Goal: Task Accomplishment & Management: Use online tool/utility

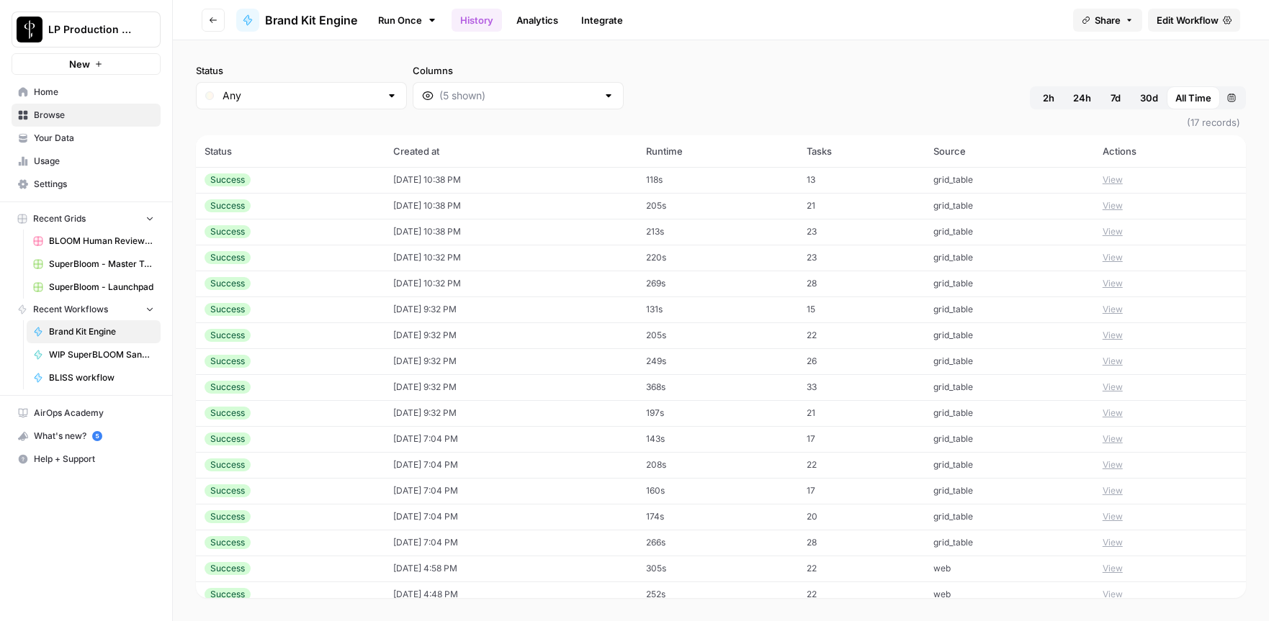
click at [215, 20] on icon "button" at bounding box center [213, 20] width 9 height 9
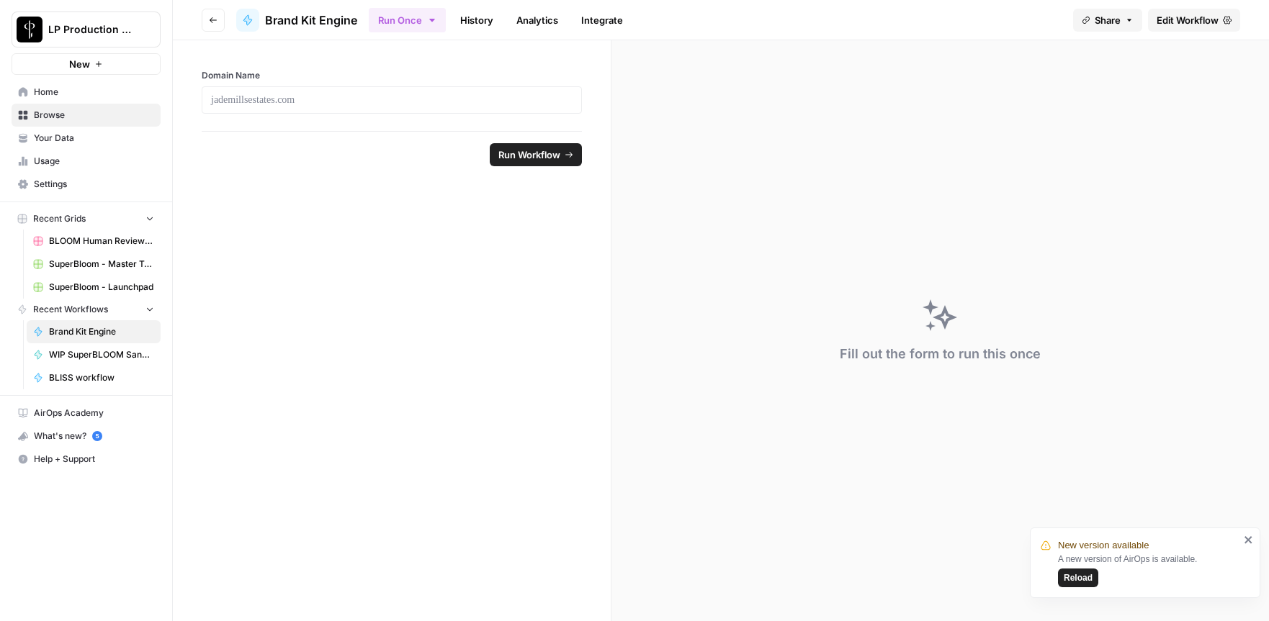
click at [1171, 19] on span "Edit Workflow" at bounding box center [1187, 20] width 62 height 14
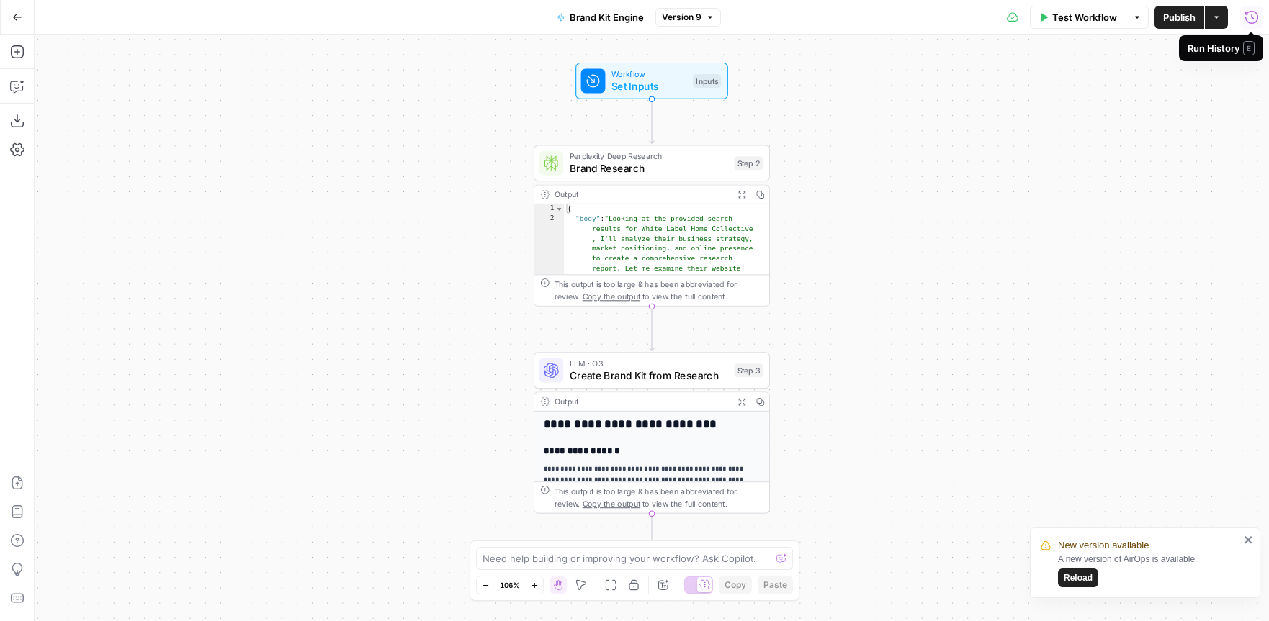
click at [1248, 19] on icon "button" at bounding box center [1251, 17] width 14 height 14
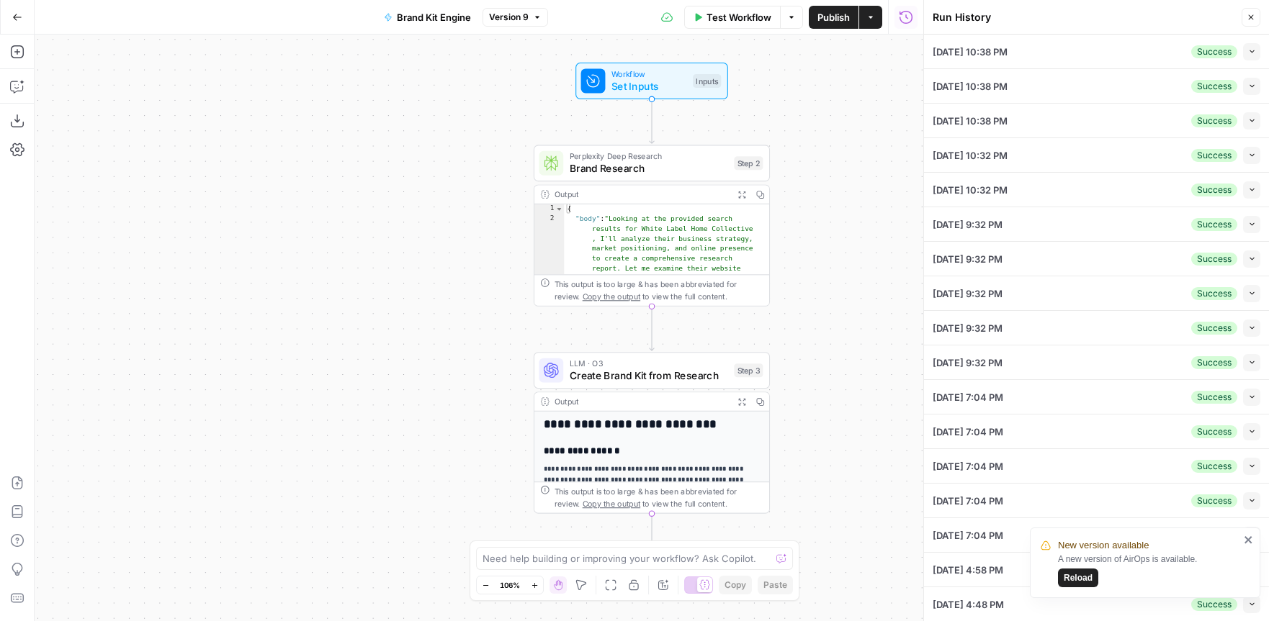
click at [1248, 86] on icon "button" at bounding box center [1252, 86] width 8 height 8
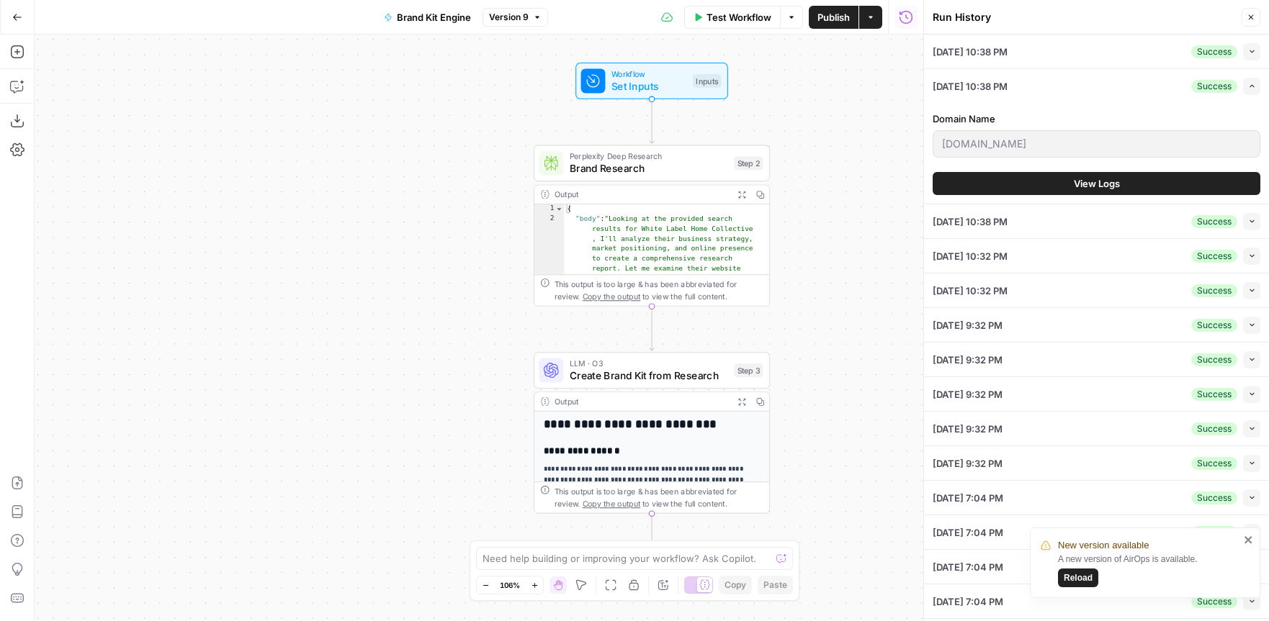
click at [1103, 185] on span "View Logs" at bounding box center [1096, 183] width 46 height 14
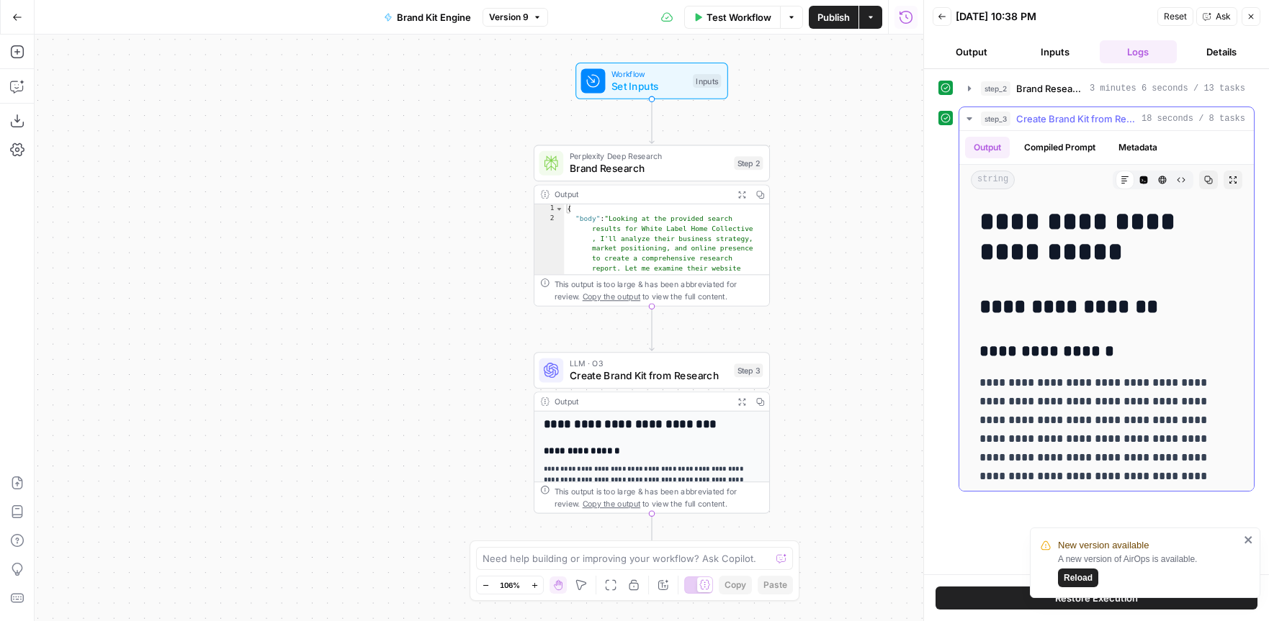
click at [1059, 148] on button "Compiled Prompt" at bounding box center [1059, 148] width 89 height 22
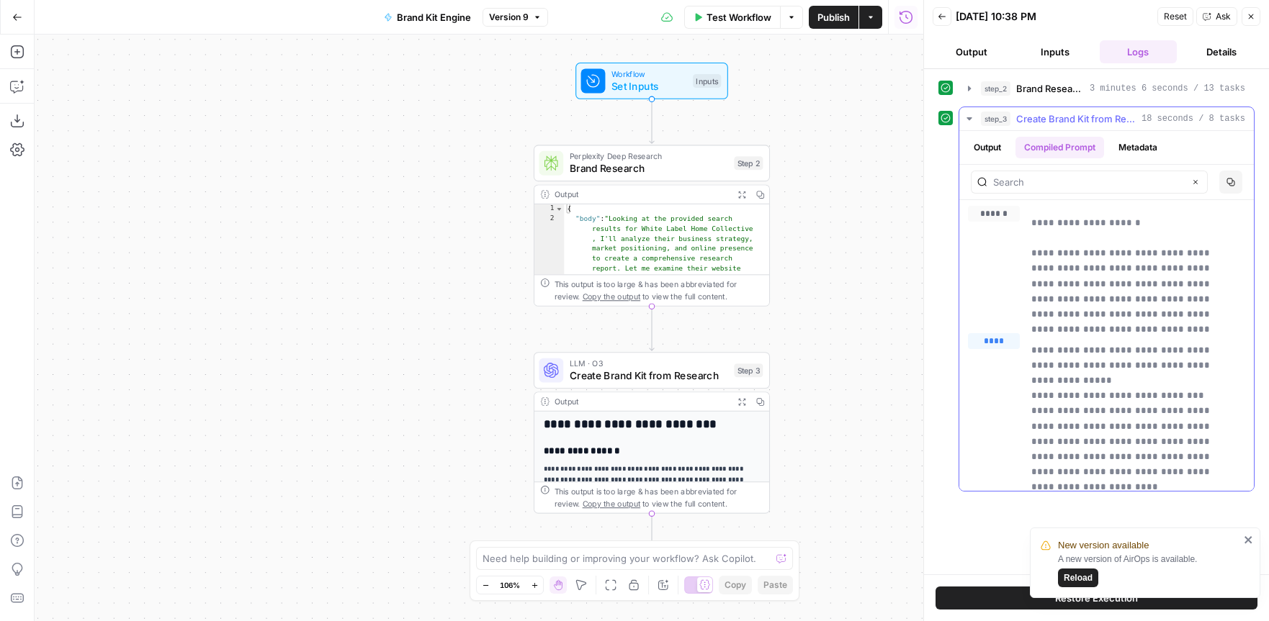
click at [1130, 144] on button "Metadata" at bounding box center [1137, 148] width 56 height 22
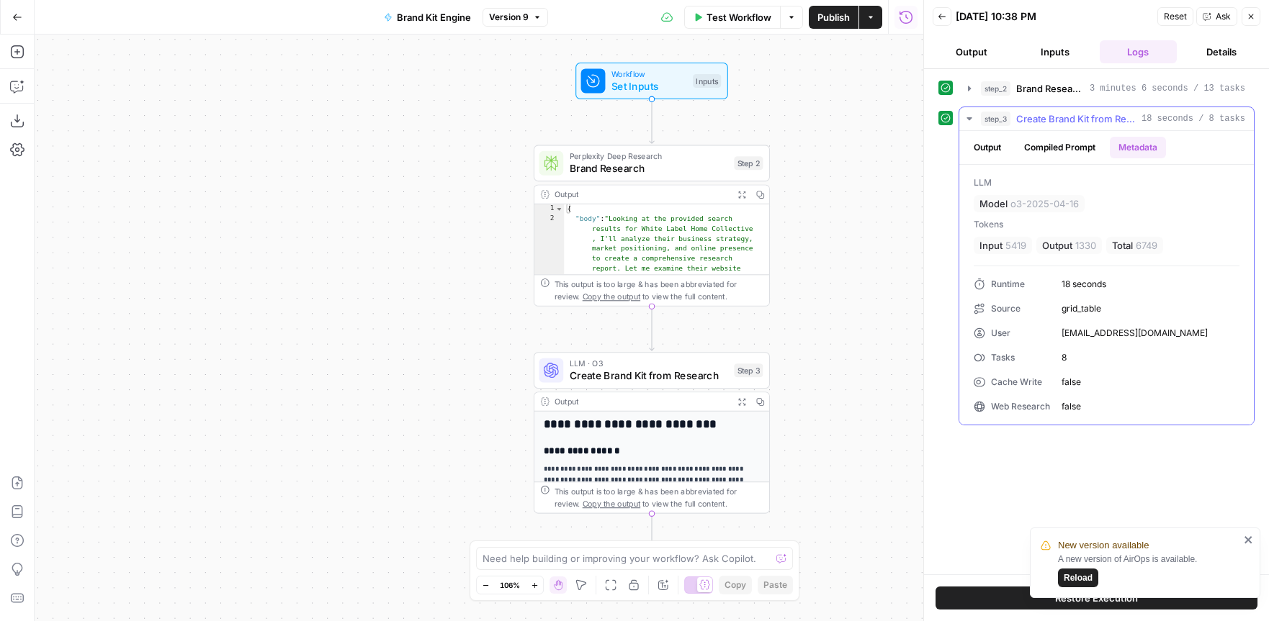
click at [987, 151] on button "Output" at bounding box center [987, 148] width 45 height 22
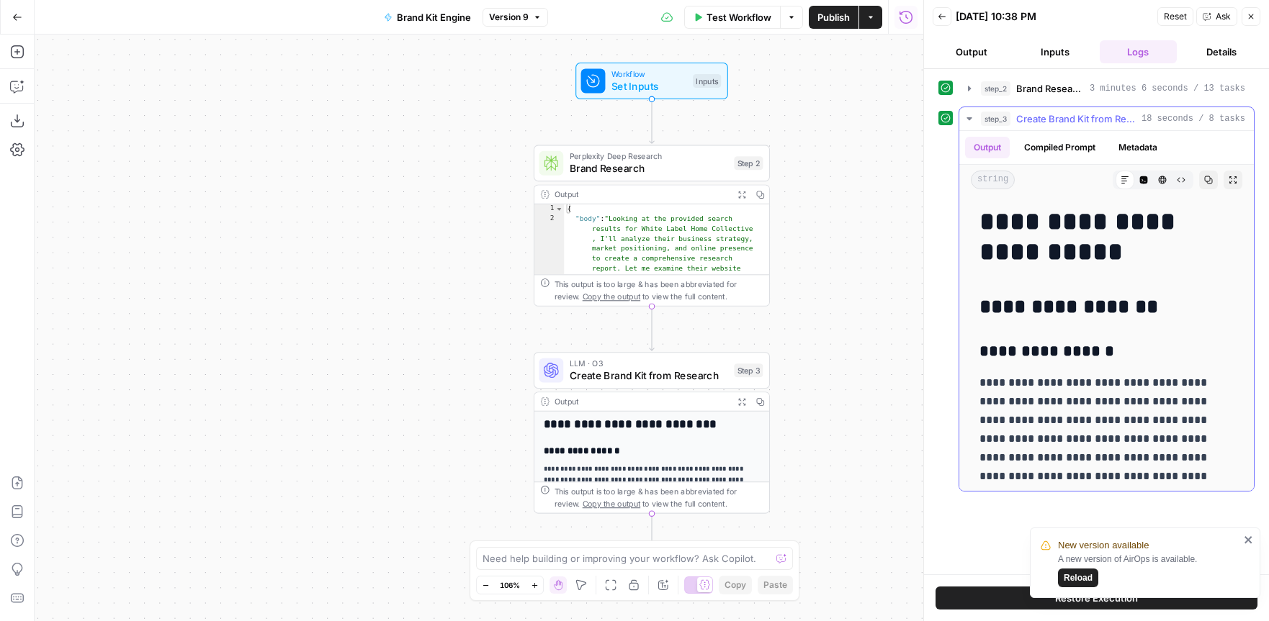
click at [965, 116] on icon "button" at bounding box center [969, 119] width 12 height 12
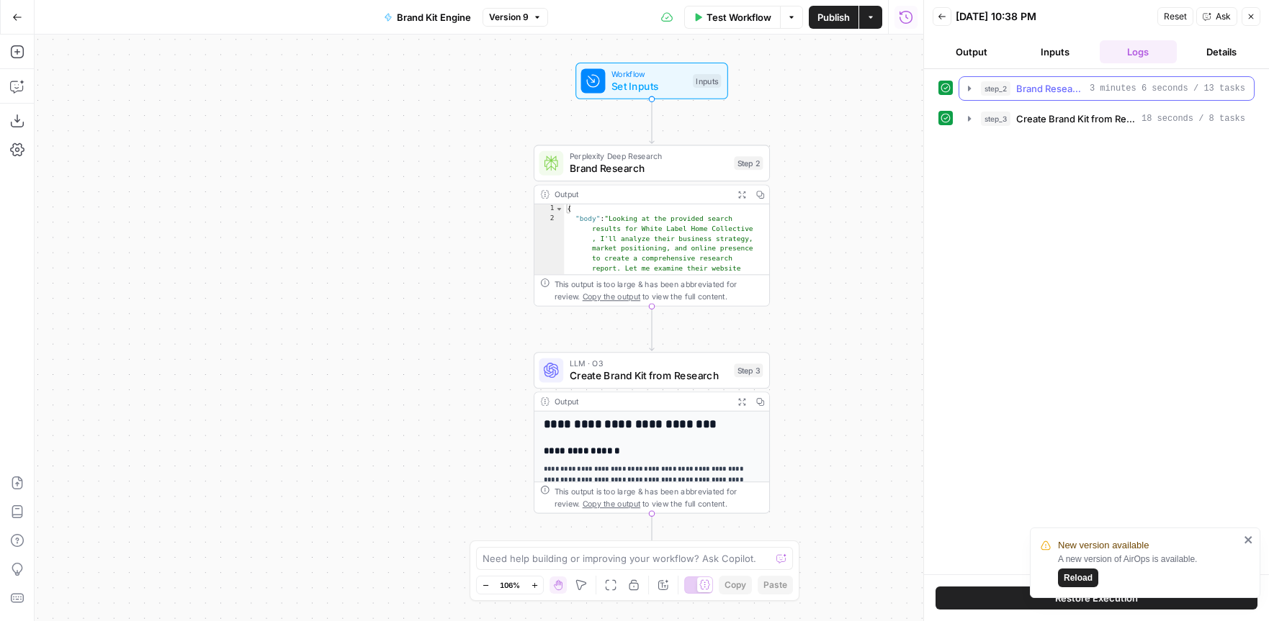
click at [966, 89] on icon "button" at bounding box center [969, 89] width 12 height 12
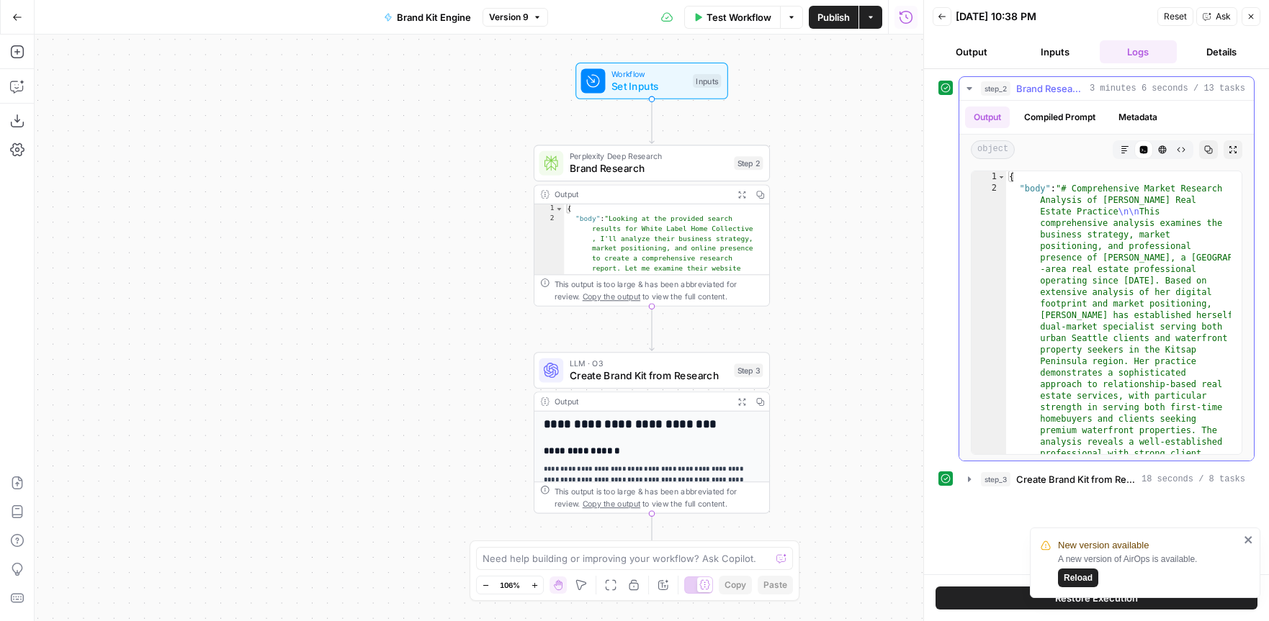
click at [1144, 114] on button "Metadata" at bounding box center [1137, 118] width 56 height 22
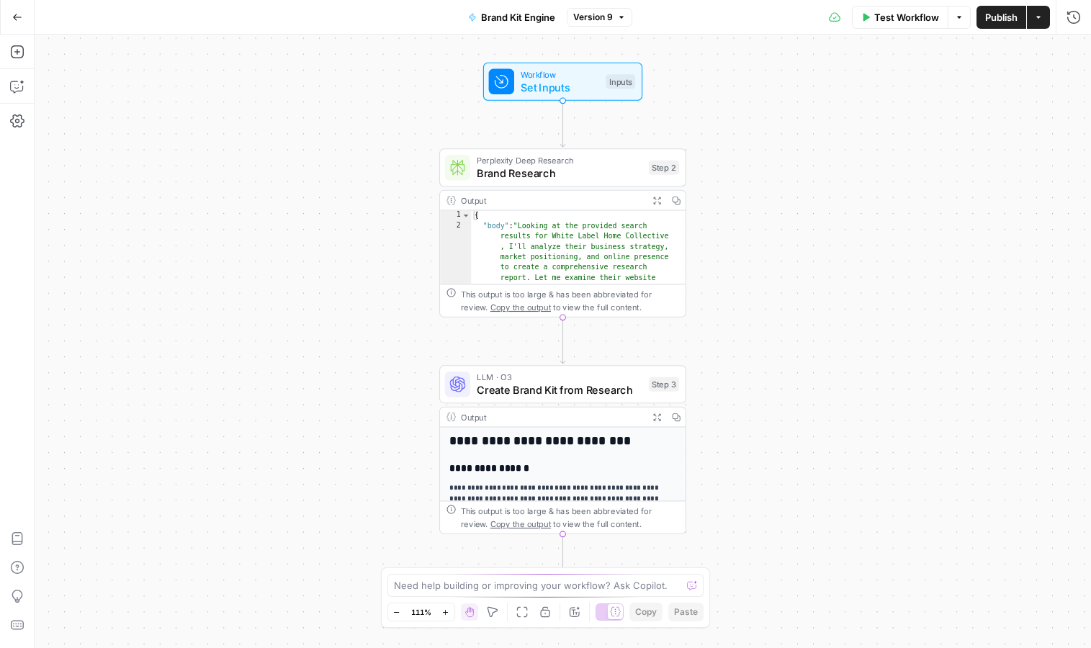
click at [26, 17] on button "Go Back" at bounding box center [17, 17] width 26 height 26
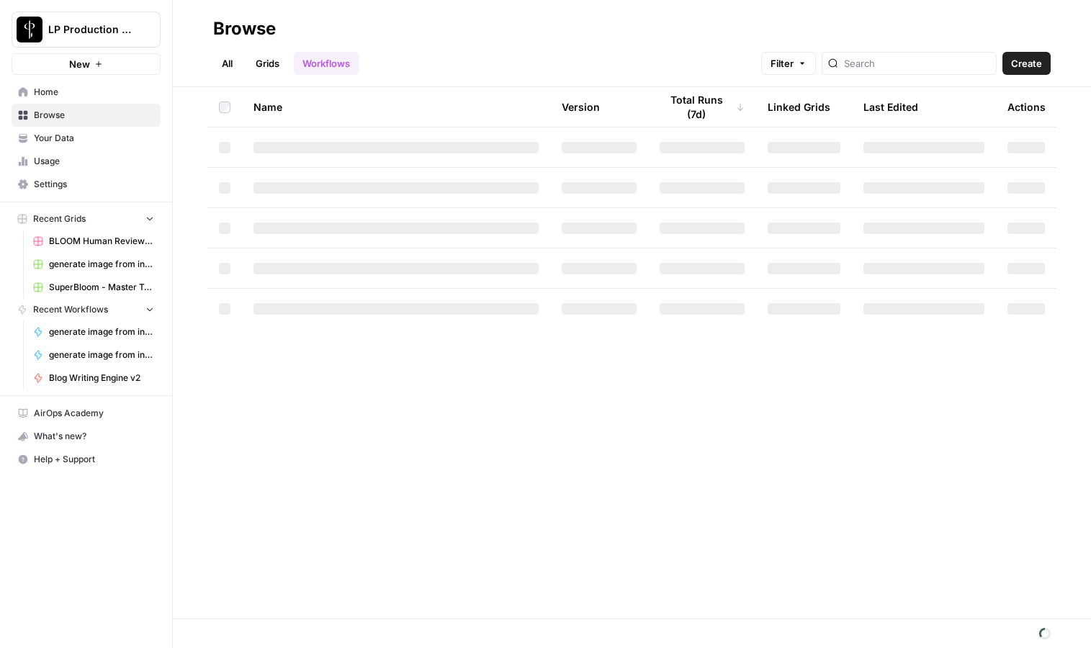
click at [406, 17] on h2 "Browse" at bounding box center [631, 28] width 837 height 23
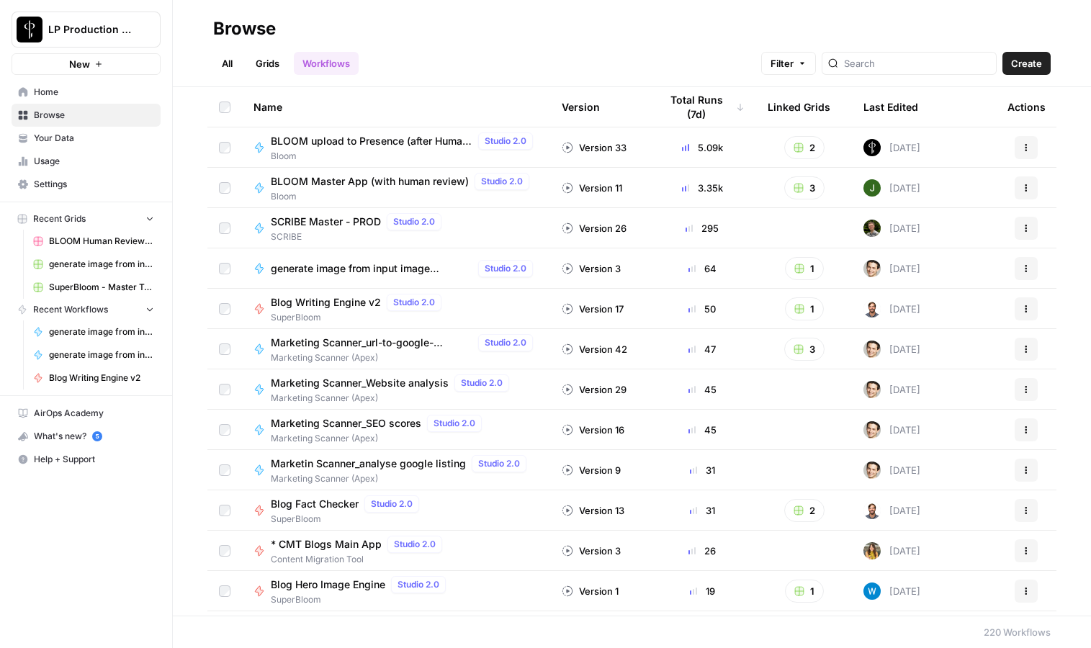
click at [229, 57] on link "All" at bounding box center [227, 63] width 28 height 23
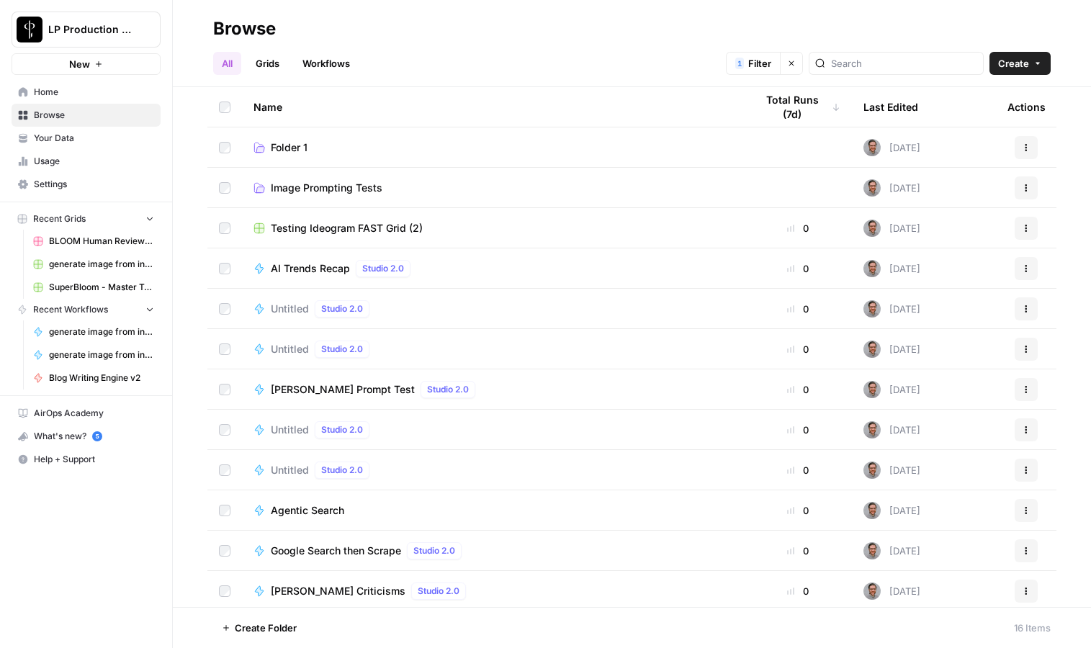
click at [42, 97] on span "Home" at bounding box center [94, 92] width 120 height 13
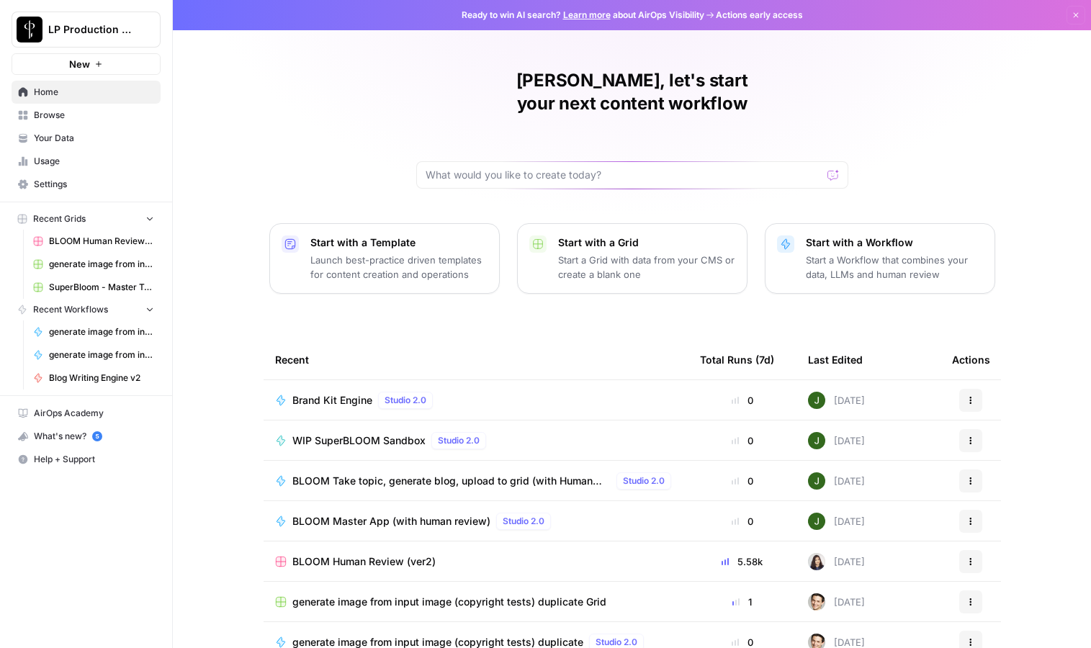
scroll to position [14, 0]
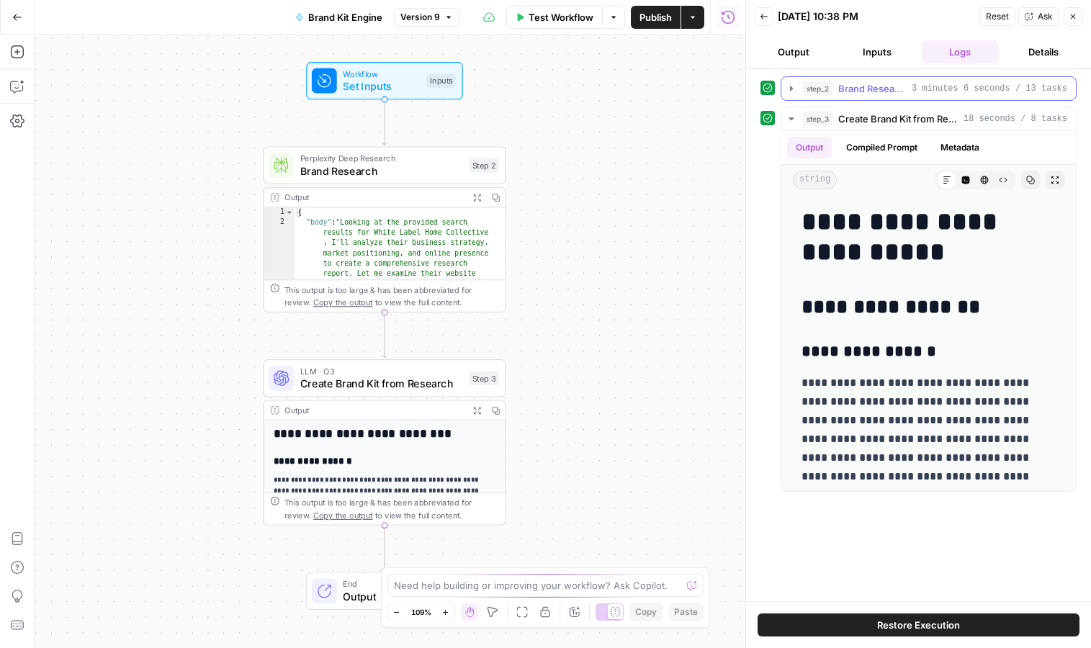
click at [792, 88] on icon "button" at bounding box center [791, 89] width 12 height 12
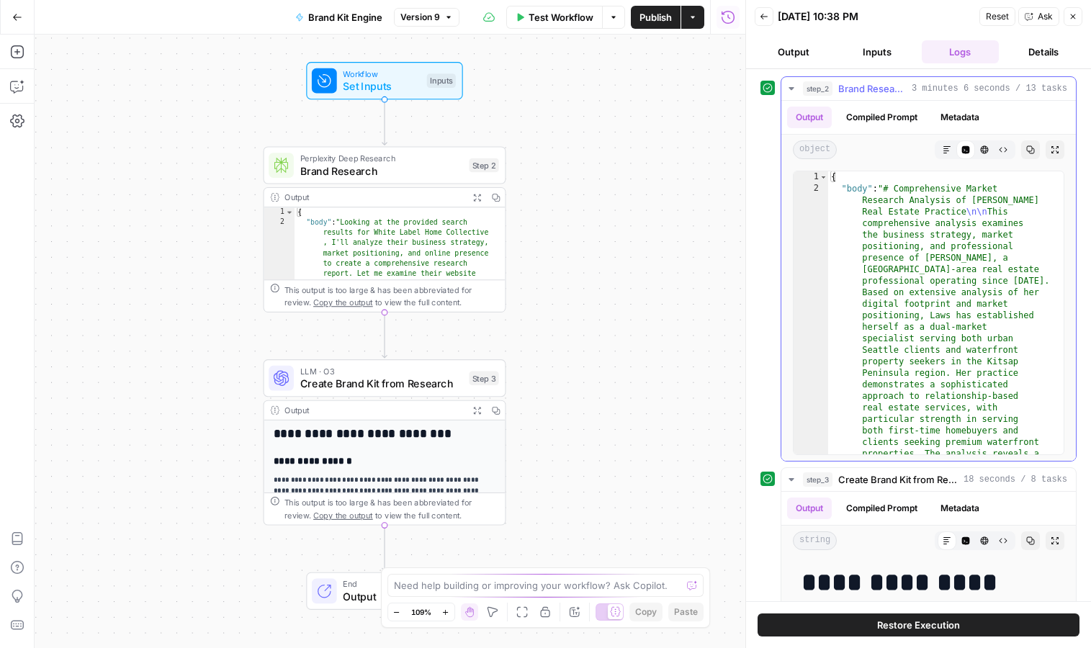
click at [953, 120] on button "Metadata" at bounding box center [960, 118] width 56 height 22
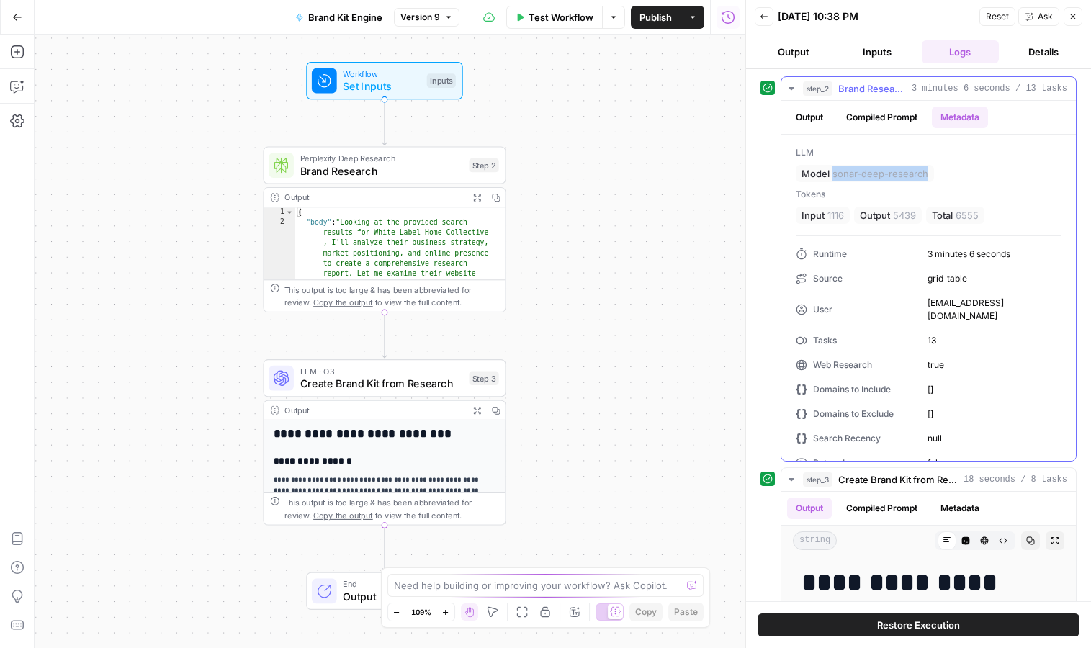
drag, startPoint x: 834, startPoint y: 174, endPoint x: 945, endPoint y: 176, distance: 111.6
click at [945, 176] on div "LLM Model sonar-deep-research" at bounding box center [929, 164] width 266 height 36
click at [947, 175] on div "LLM Model sonar-deep-research" at bounding box center [929, 164] width 266 height 36
click at [371, 384] on span "Create Brand Kit from Research" at bounding box center [381, 384] width 163 height 16
